Goal: Task Accomplishment & Management: Manage account settings

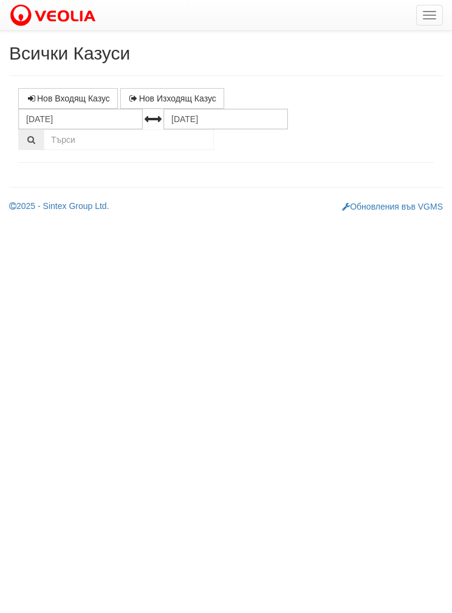
select select "1"
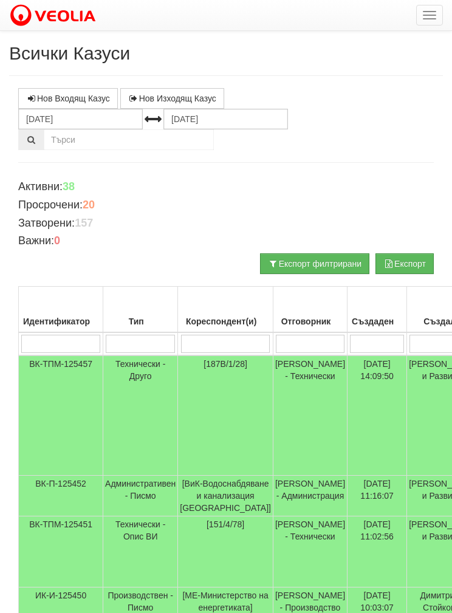
click at [217, 334] on input "search" at bounding box center [225, 343] width 89 height 18
type input "2"
type input "22"
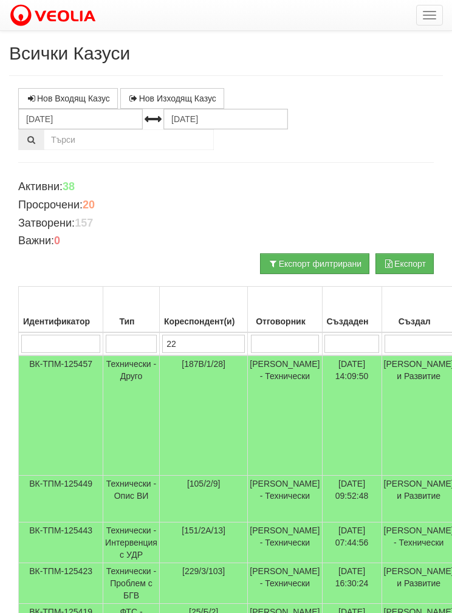
type input "22"
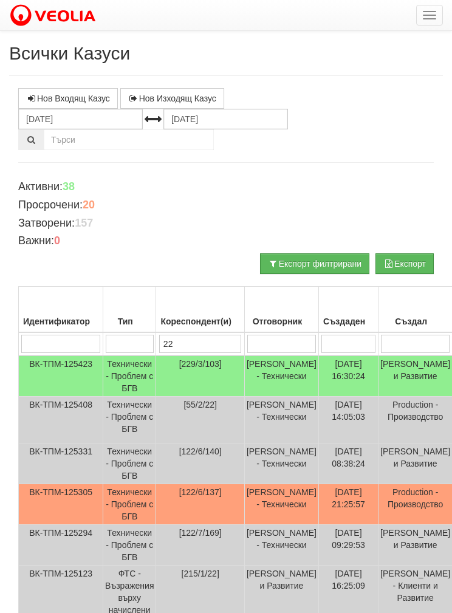
type input "229"
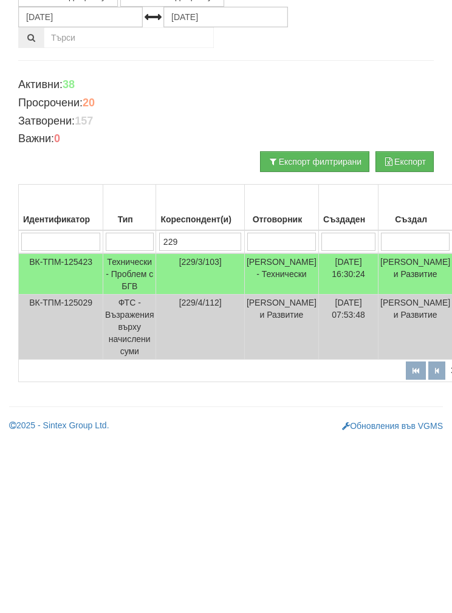
type input "229"
click at [131, 355] on td "Технически - Проблем с БГВ" at bounding box center [129, 375] width 53 height 41
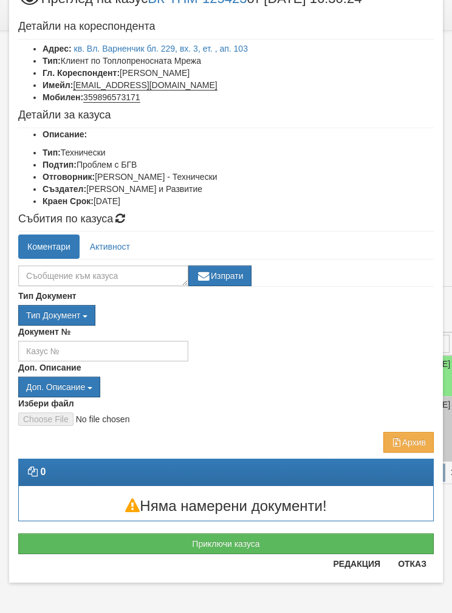
scroll to position [47, 0]
click at [239, 534] on button "Приключи казуса" at bounding box center [225, 543] width 415 height 21
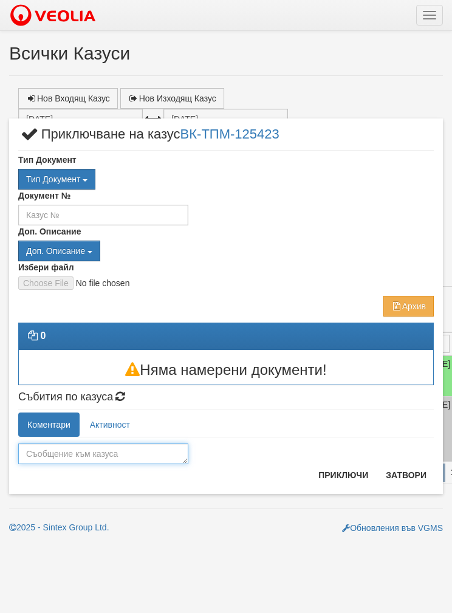
click at [129, 443] on textarea at bounding box center [103, 453] width 170 height 21
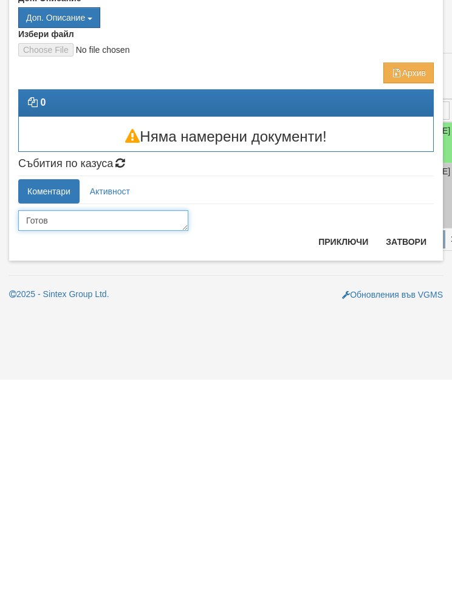
type textarea "Готов"
click at [350, 465] on button "Приключи" at bounding box center [343, 474] width 64 height 19
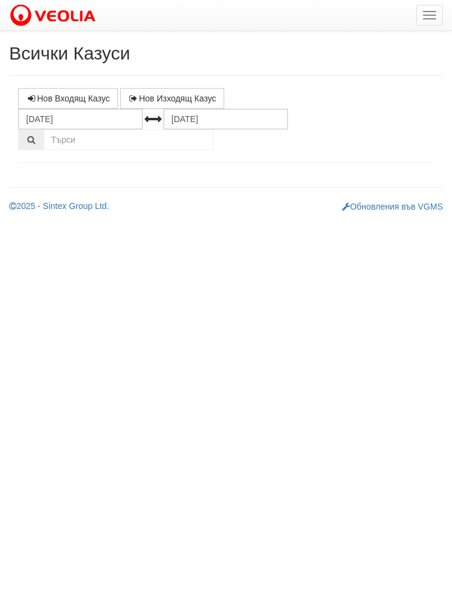
click at [118, 54] on h2 "Всички Казуси" at bounding box center [225, 53] width 433 height 20
select select "1"
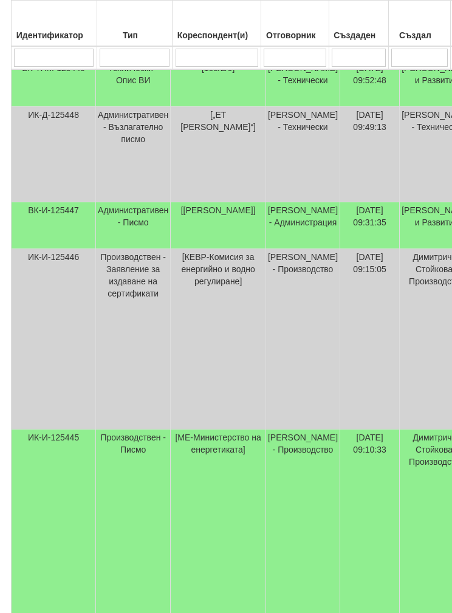
scroll to position [695, 7]
